Goal: Information Seeking & Learning: Get advice/opinions

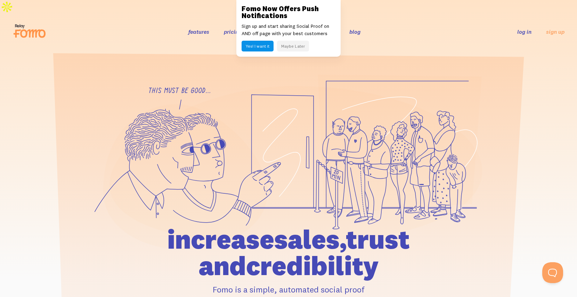
click at [294, 47] on button "Maybe Later" at bounding box center [293, 46] width 32 height 11
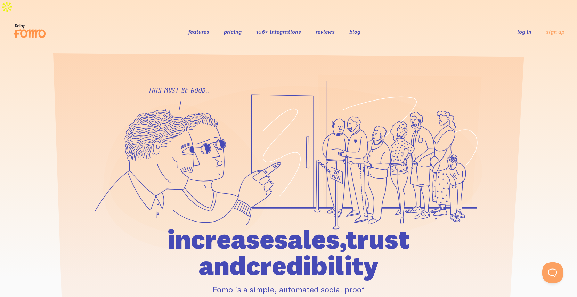
click at [237, 28] on link "pricing" at bounding box center [233, 31] width 18 height 7
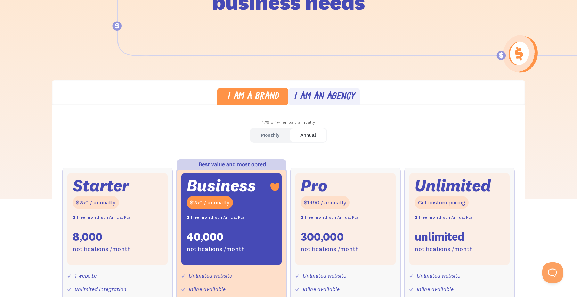
scroll to position [129, 0]
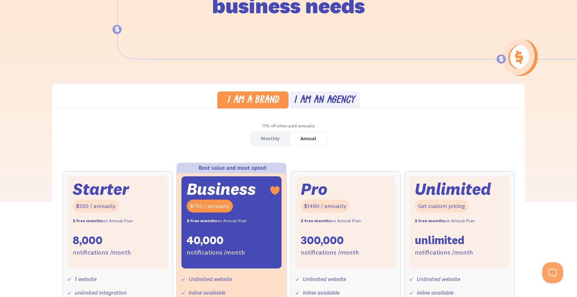
click at [329, 96] on div "I am an agency" at bounding box center [324, 101] width 61 height 10
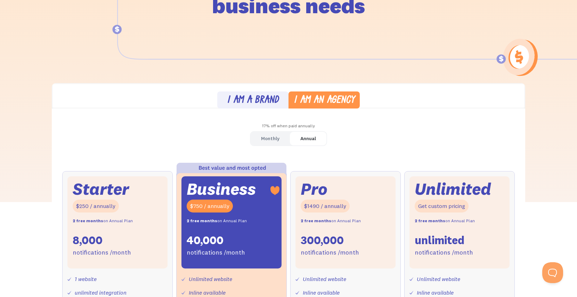
click at [270, 133] on div "Monthly" at bounding box center [270, 138] width 18 height 10
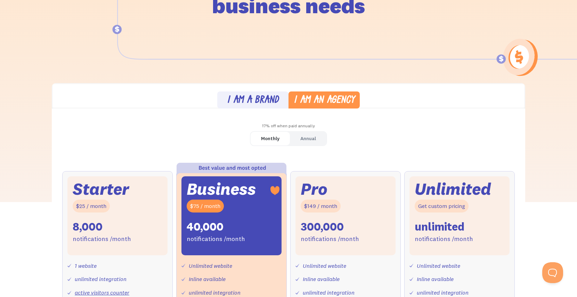
click at [260, 96] on div "I am a brand" at bounding box center [253, 101] width 52 height 10
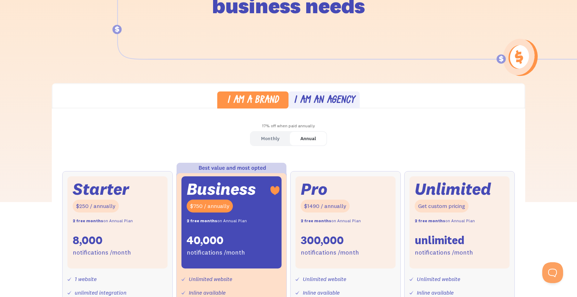
click at [265, 133] on div "Monthly" at bounding box center [270, 138] width 18 height 10
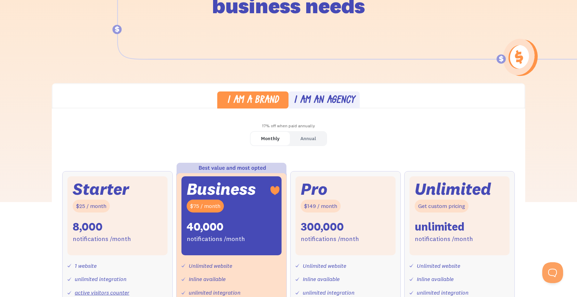
click at [322, 96] on div "I am an agency" at bounding box center [324, 101] width 61 height 10
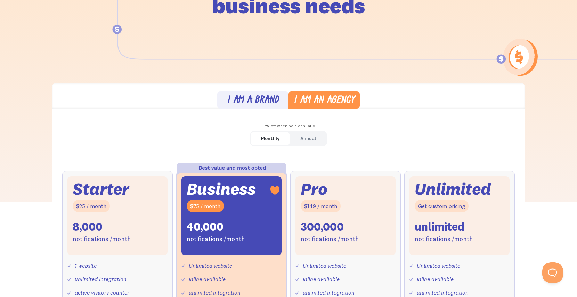
click at [274, 91] on link "I am a brand" at bounding box center [252, 99] width 71 height 17
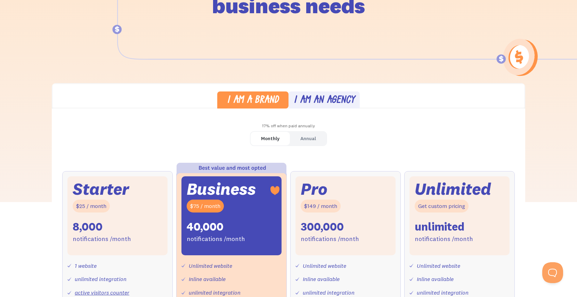
click at [318, 96] on div "I am an agency" at bounding box center [324, 101] width 61 height 10
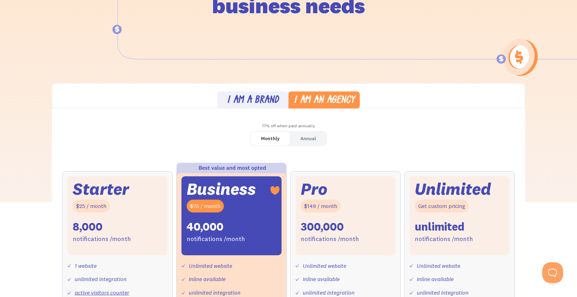
click at [265, 96] on div "I am a brand" at bounding box center [253, 101] width 52 height 10
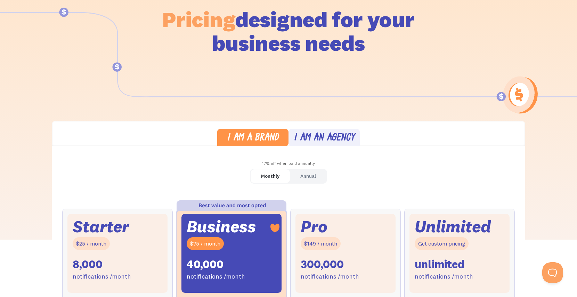
scroll to position [0, 0]
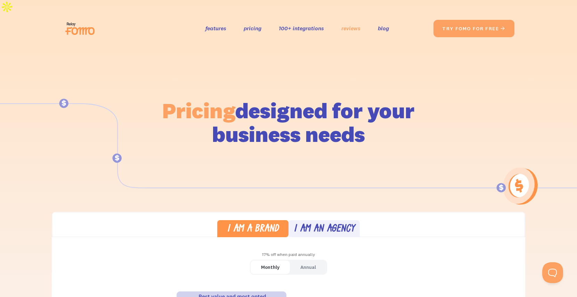
click at [351, 23] on link "reviews" at bounding box center [350, 28] width 19 height 10
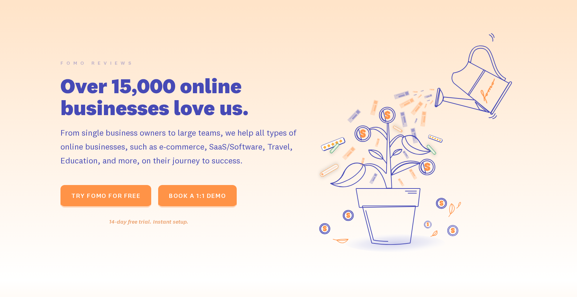
click at [150, 216] on div "14-day free trial. Instant setup." at bounding box center [148, 221] width 176 height 10
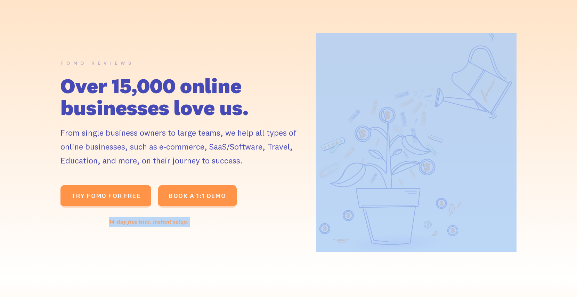
click at [150, 216] on div "14-day free trial. Instant setup." at bounding box center [148, 221] width 176 height 10
click at [309, 207] on div "FOMO REVIEWS Over 15,000 online businesses love us. From single business owners…" at bounding box center [185, 142] width 250 height 169
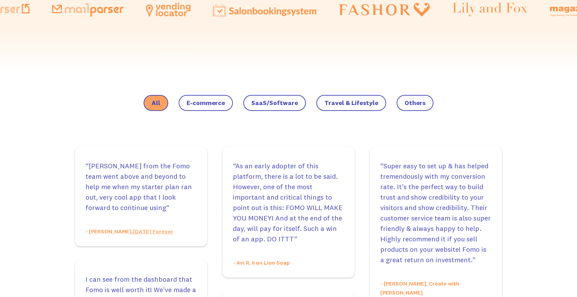
scroll to position [500, 0]
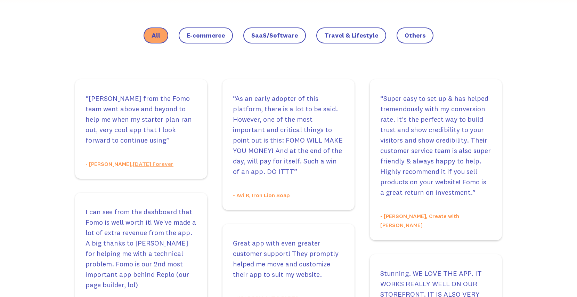
click at [274, 32] on span "SaaS/Software" at bounding box center [274, 35] width 47 height 7
click at [0, 0] on input "SaaS/Software" at bounding box center [0, 0] width 0 height 0
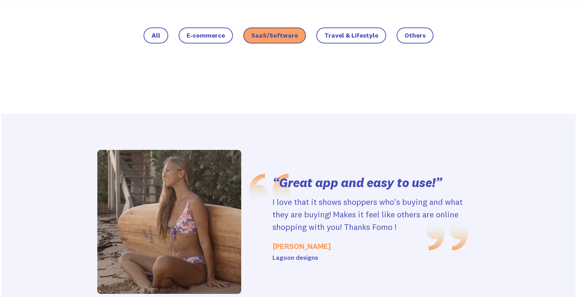
click at [302, 253] on div "Lagoon designs" at bounding box center [369, 258] width 195 height 10
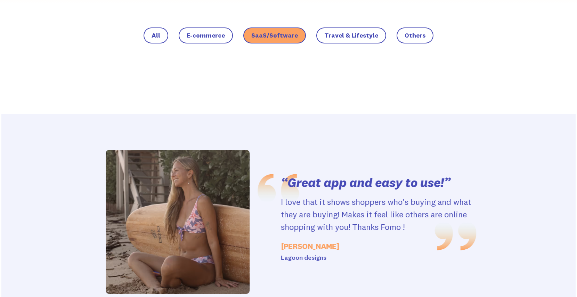
drag, startPoint x: 272, startPoint y: 242, endPoint x: 283, endPoint y: 240, distance: 10.6
click at [283, 253] on div "Lagoon designs" at bounding box center [378, 258] width 195 height 10
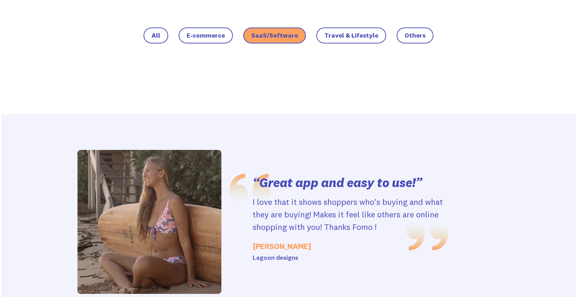
drag, startPoint x: 283, startPoint y: 240, endPoint x: 204, endPoint y: 238, distance: 78.9
click at [253, 238] on div "“Great app and easy to use!” I love that it shows shoppers who's buying and wha…" at bounding box center [350, 222] width 195 height 96
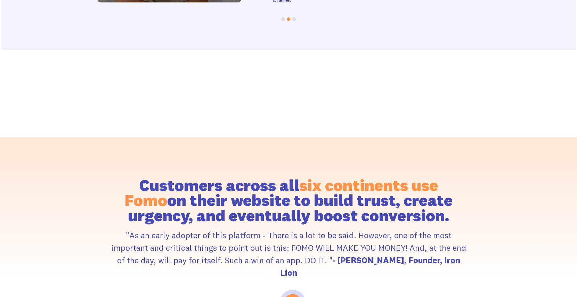
scroll to position [910, 0]
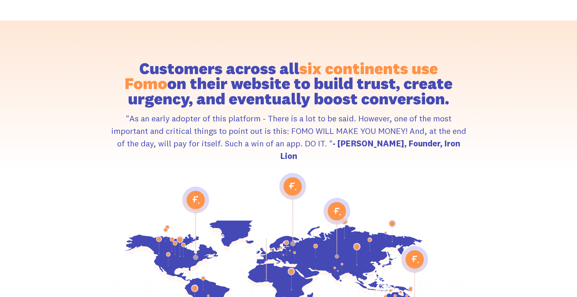
click at [292, 180] on image at bounding box center [291, 186] width 12 height 12
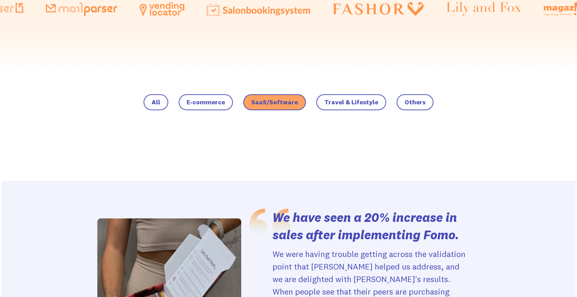
scroll to position [436, 0]
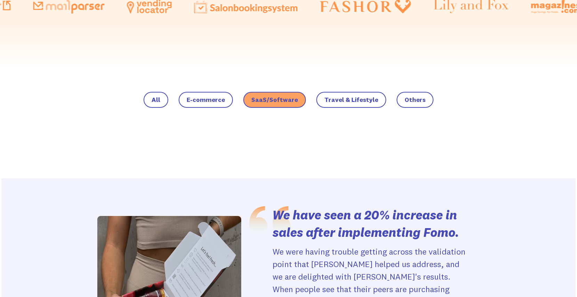
click at [160, 96] on span "All" at bounding box center [155, 99] width 9 height 7
click at [0, 0] on input "All" at bounding box center [0, 0] width 0 height 0
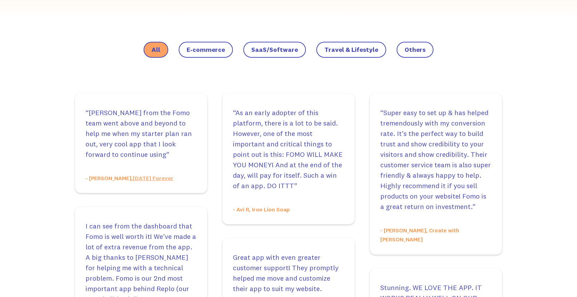
scroll to position [497, 0]
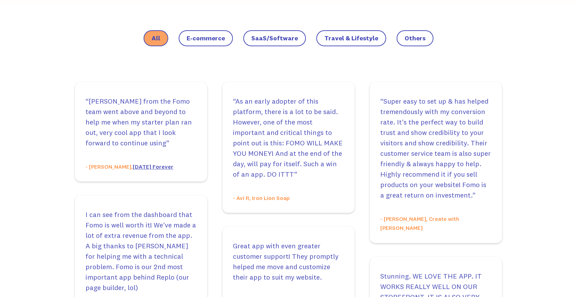
click at [139, 163] on link "Sunday Forever" at bounding box center [153, 166] width 41 height 7
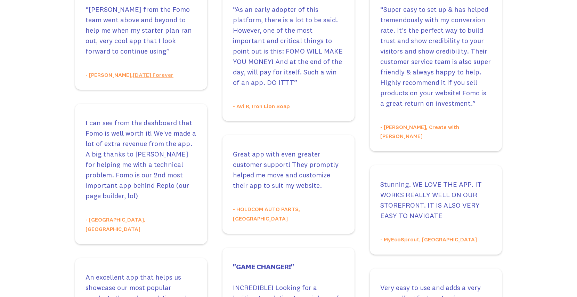
scroll to position [504, 0]
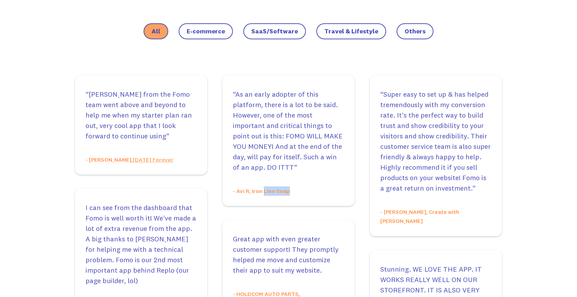
drag, startPoint x: 264, startPoint y: 172, endPoint x: 309, endPoint y: 172, distance: 44.8
click at [309, 186] on p "- Avi R, Iron Lion Soap" at bounding box center [288, 190] width 111 height 9
drag, startPoint x: 251, startPoint y: 172, endPoint x: 314, endPoint y: 172, distance: 63.6
click at [314, 186] on p "- Avi R, Iron Lion Soap" at bounding box center [288, 190] width 111 height 9
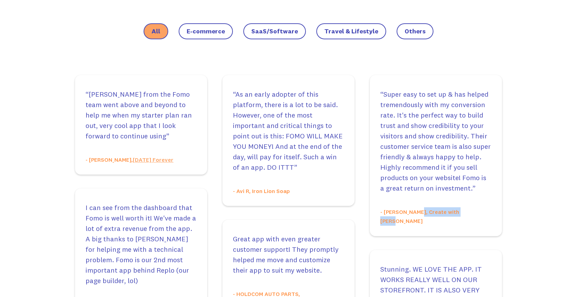
drag, startPoint x: 412, startPoint y: 193, endPoint x: 483, endPoint y: 192, distance: 70.2
click at [483, 207] on p "- Danielle D, Create with Danielle" at bounding box center [435, 216] width 111 height 18
